Goal: Find specific page/section: Find specific page/section

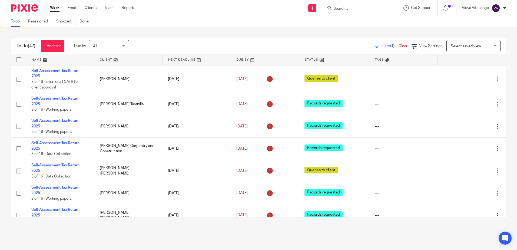
click at [334, 11] on form at bounding box center [362, 8] width 58 height 7
click at [334, 11] on input "Search" at bounding box center [357, 8] width 49 height 5
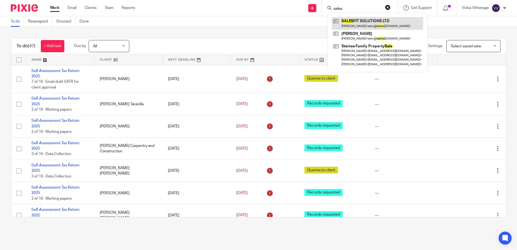
type input "sales"
click at [370, 20] on link at bounding box center [377, 23] width 91 height 12
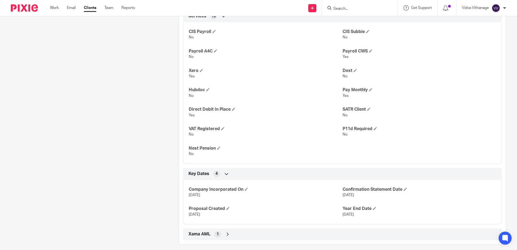
scroll to position [371, 0]
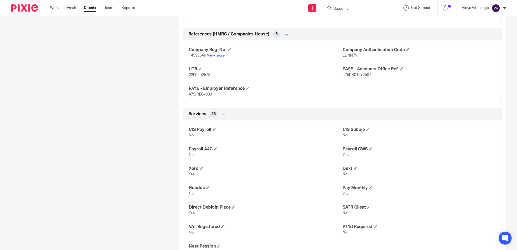
click at [216, 54] on link "View more" at bounding box center [216, 56] width 18 height 4
